Goal: Task Accomplishment & Management: Complete application form

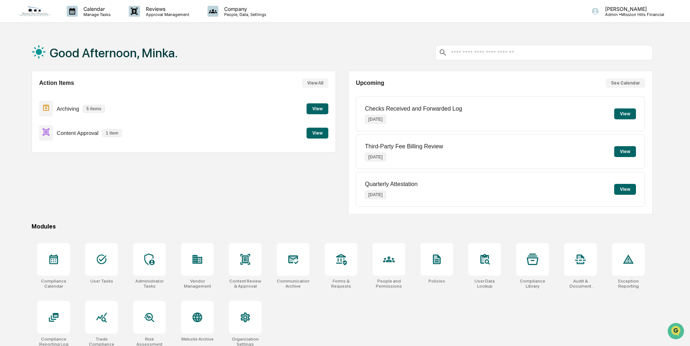
click at [314, 131] on button "View" at bounding box center [318, 133] width 22 height 11
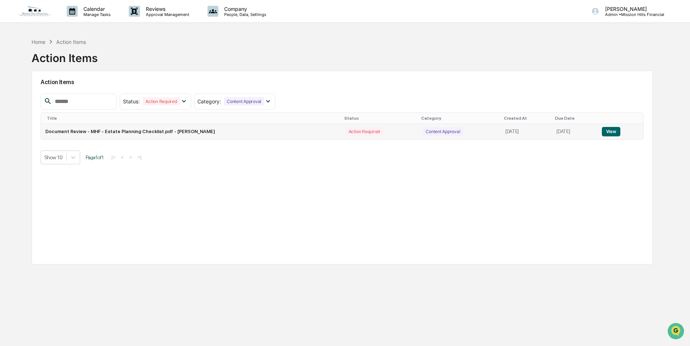
click at [617, 130] on button "View" at bounding box center [611, 131] width 19 height 9
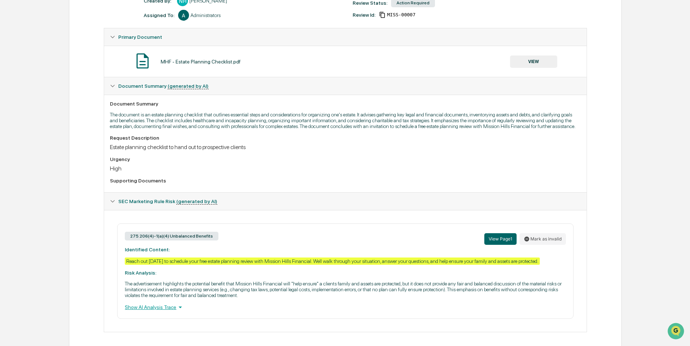
scroll to position [114, 0]
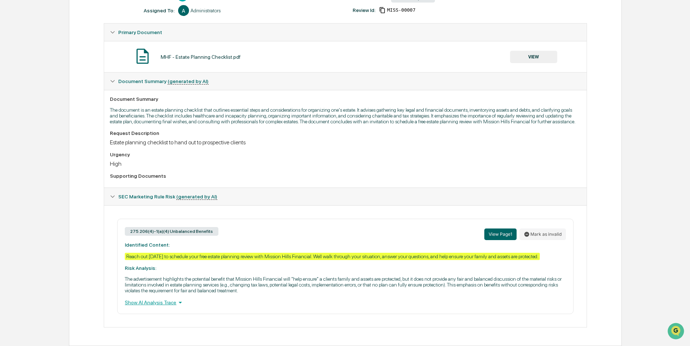
click at [528, 57] on button "VIEW" at bounding box center [533, 57] width 47 height 12
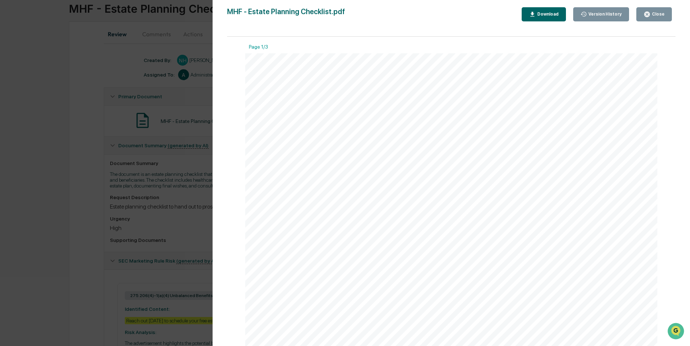
scroll to position [41, 0]
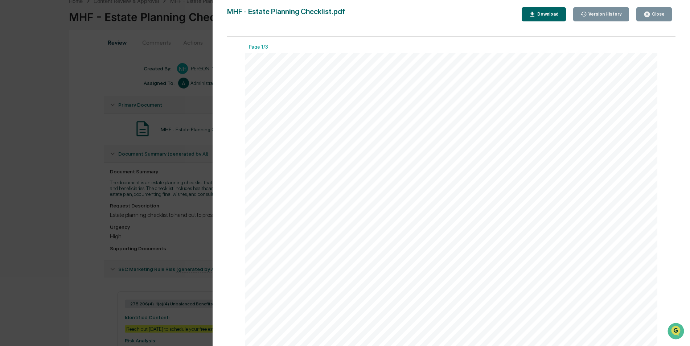
drag, startPoint x: 654, startPoint y: 13, endPoint x: 162, endPoint y: 80, distance: 496.0
click at [653, 13] on div "Close" at bounding box center [658, 14] width 14 height 5
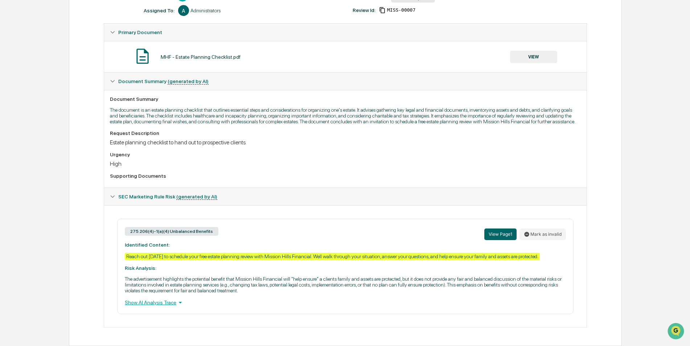
scroll to position [0, 0]
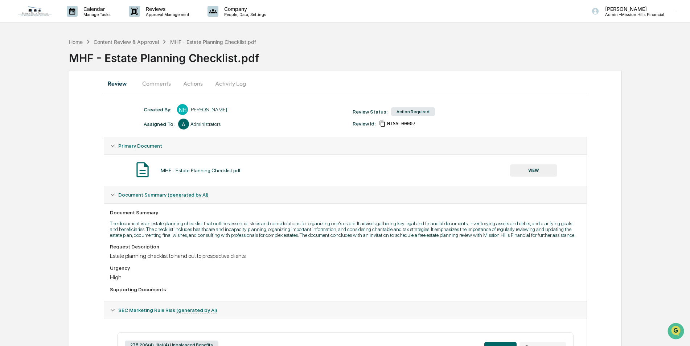
click at [159, 82] on button "Comments" at bounding box center [156, 83] width 40 height 17
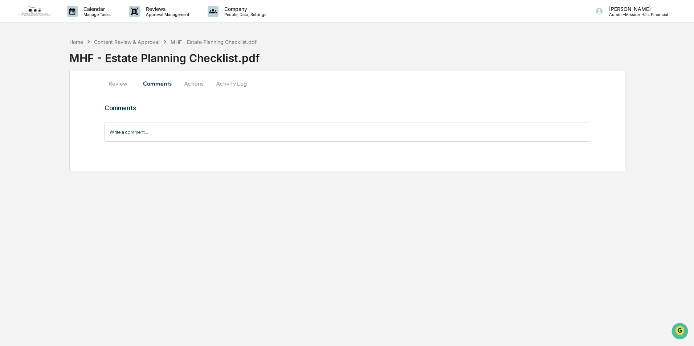
click at [195, 85] on button "Actions" at bounding box center [194, 83] width 33 height 17
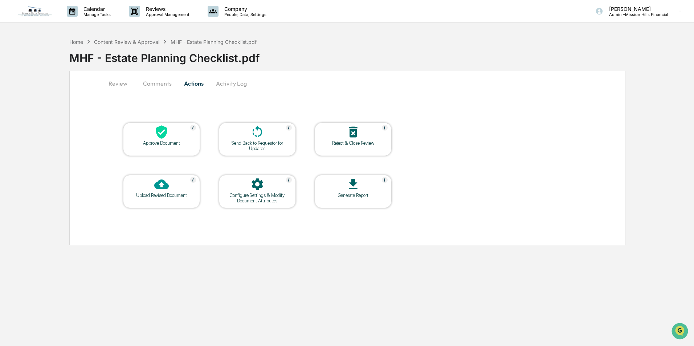
click at [163, 134] on icon at bounding box center [161, 132] width 11 height 13
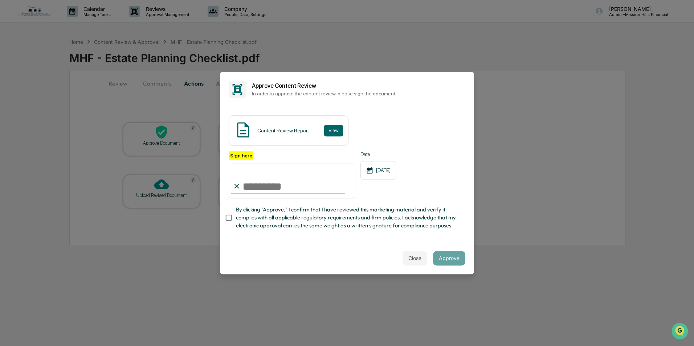
click at [246, 185] on input "Sign here" at bounding box center [292, 181] width 127 height 35
type input "**********"
click at [456, 260] on button "Approve" at bounding box center [449, 258] width 32 height 15
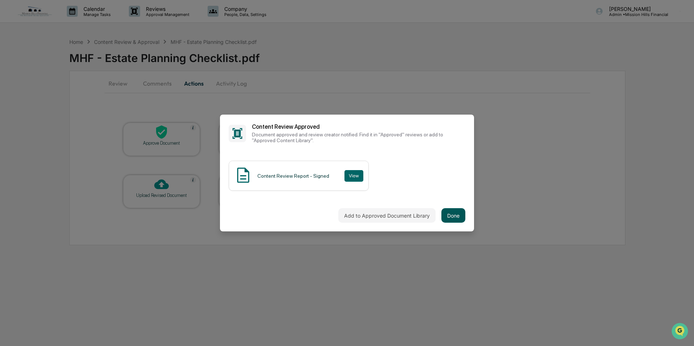
click at [457, 214] on button "Done" at bounding box center [453, 215] width 24 height 15
